Goal: Transaction & Acquisition: Purchase product/service

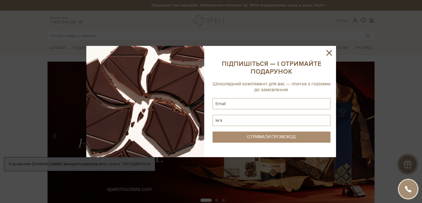
click at [326, 49] on icon at bounding box center [329, 52] width 9 height 9
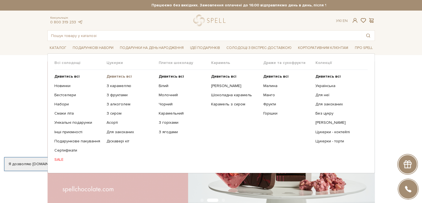
click at [119, 76] on b "Дивитись всі" at bounding box center [119, 76] width 25 height 5
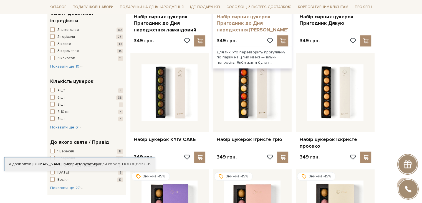
scroll to position [408, 0]
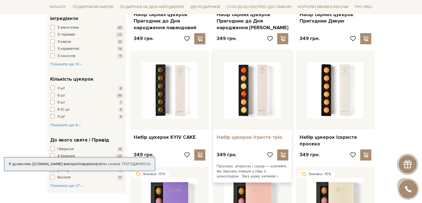
click at [233, 134] on link "Набір цукерок Ігристе тріо" at bounding box center [253, 137] width 72 height 6
